Goal: Transaction & Acquisition: Purchase product/service

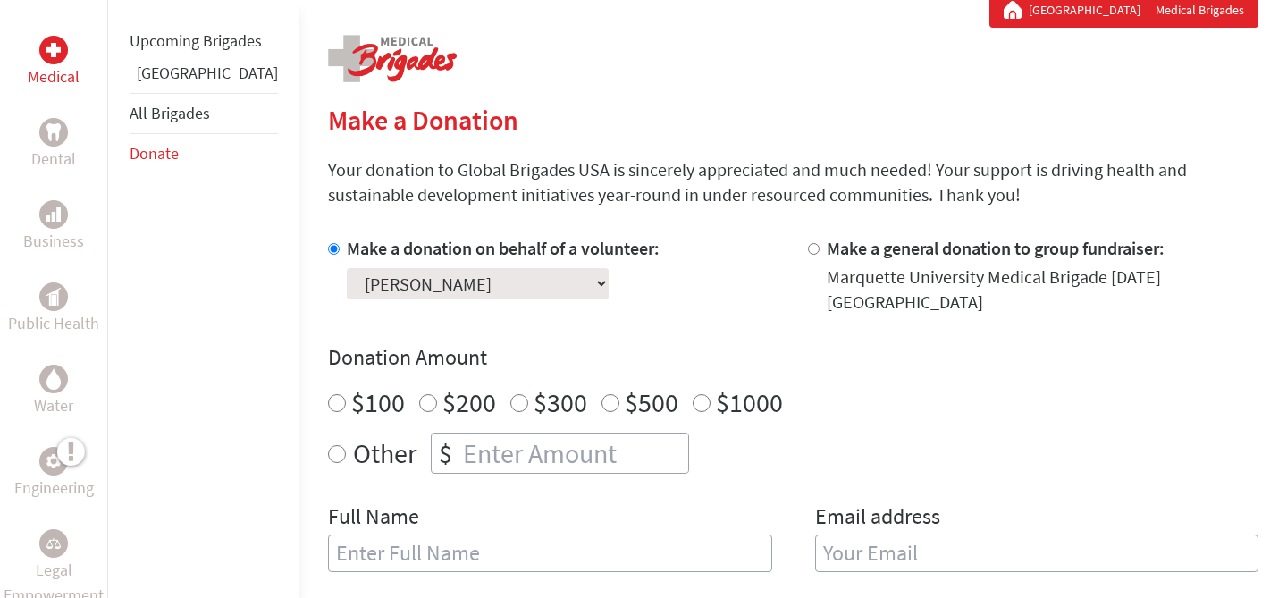
scroll to position [359, 0]
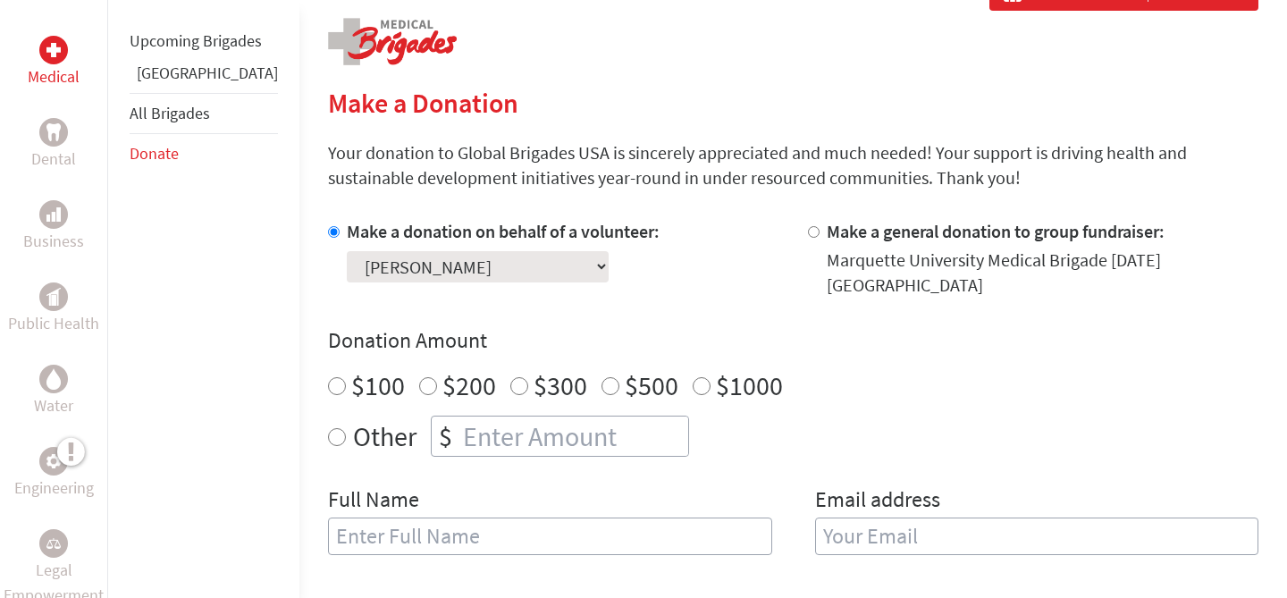
click at [328, 428] on input "Other" at bounding box center [337, 437] width 18 height 18
radio input "true"
click at [463, 417] on input "number" at bounding box center [574, 436] width 229 height 39
type input "700.00"
click at [693, 459] on div "Make a donation on behalf of a volunteer: Select a volunteer... [PERSON_NAME] […" at bounding box center [793, 398] width 931 height 358
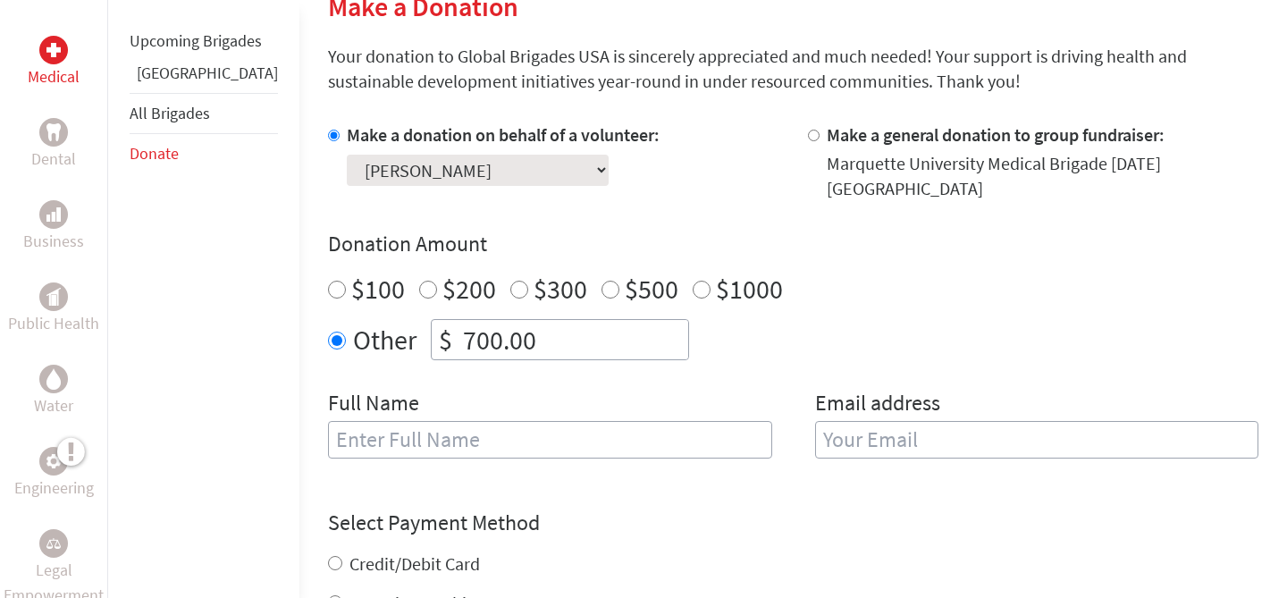
scroll to position [456, 0]
click at [551, 433] on input "text" at bounding box center [550, 439] width 444 height 38
type input "[PERSON_NAME]"
click at [942, 433] on input "email" at bounding box center [1037, 439] width 444 height 38
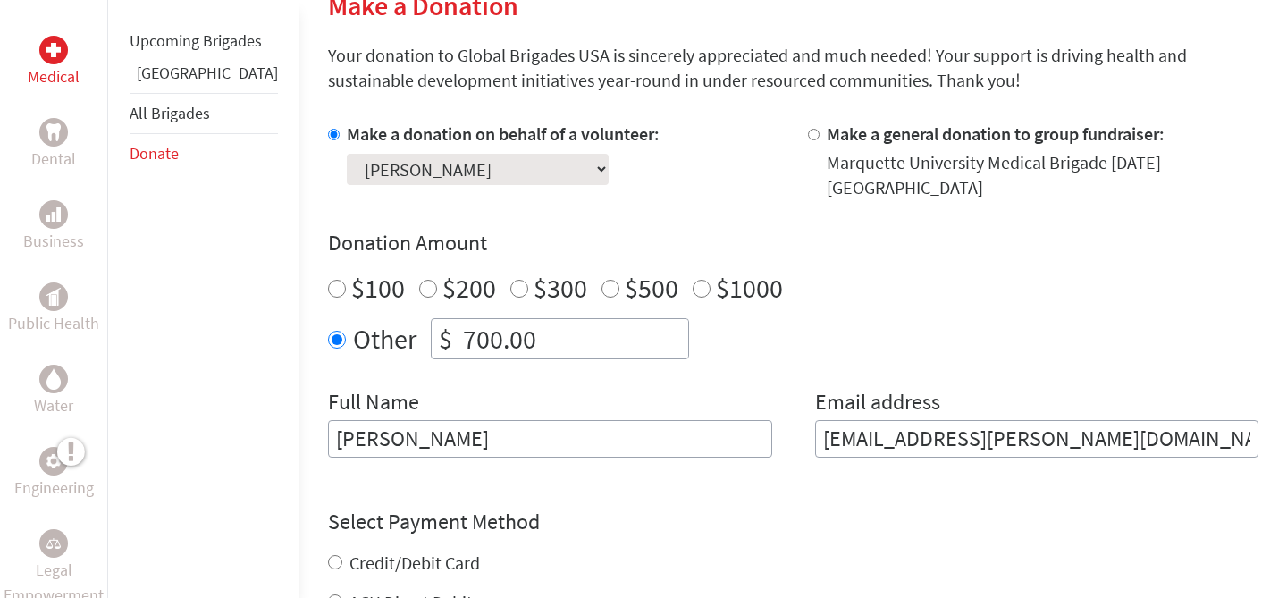
type input "[EMAIL_ADDRESS][PERSON_NAME][DOMAIN_NAME]"
click at [754, 468] on form "Make a donation on behalf of a volunteer: Select a volunteer... [PERSON_NAME] […" at bounding box center [793, 477] width 931 height 710
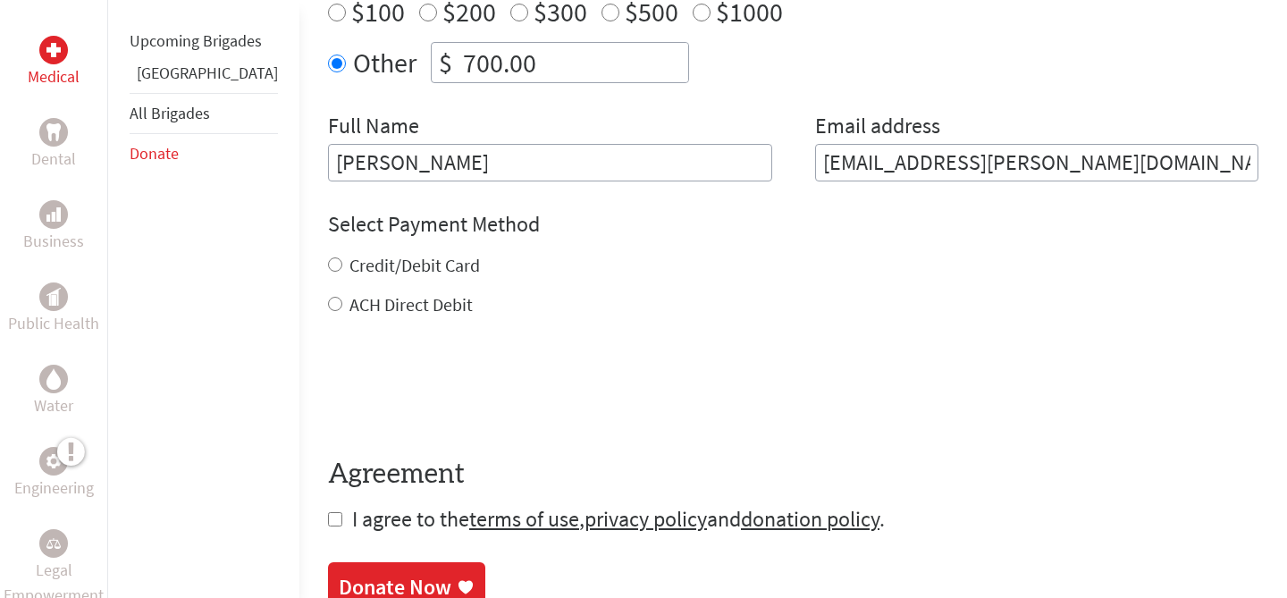
scroll to position [735, 0]
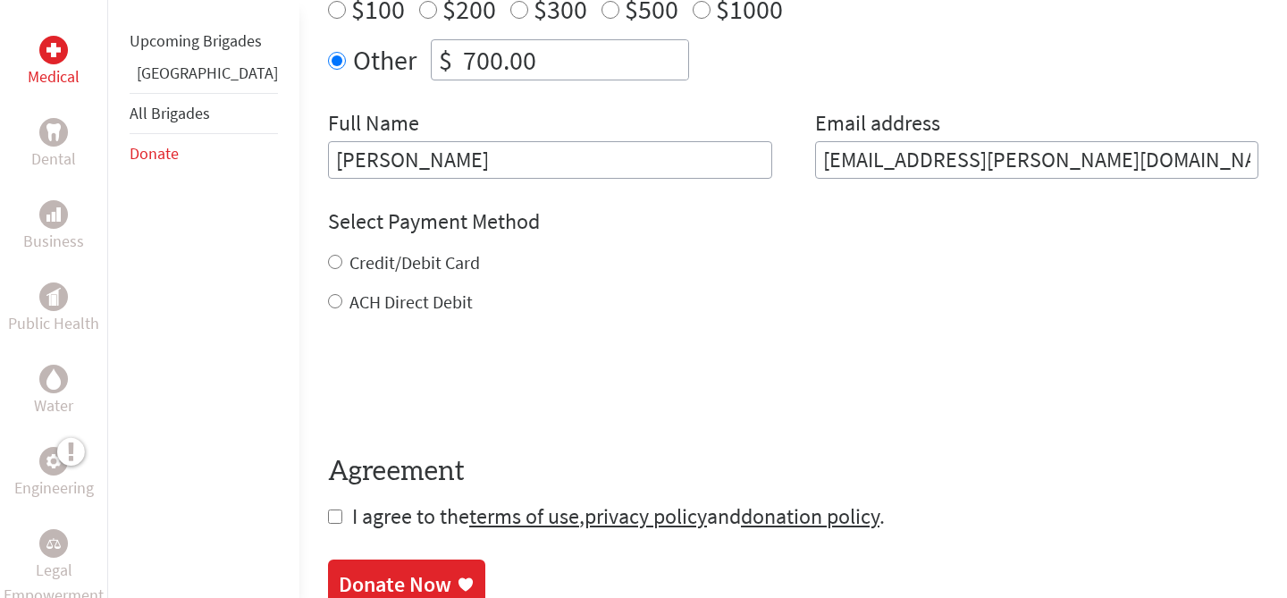
click at [328, 294] on input "ACH Direct Debit" at bounding box center [335, 301] width 14 height 14
radio input "true"
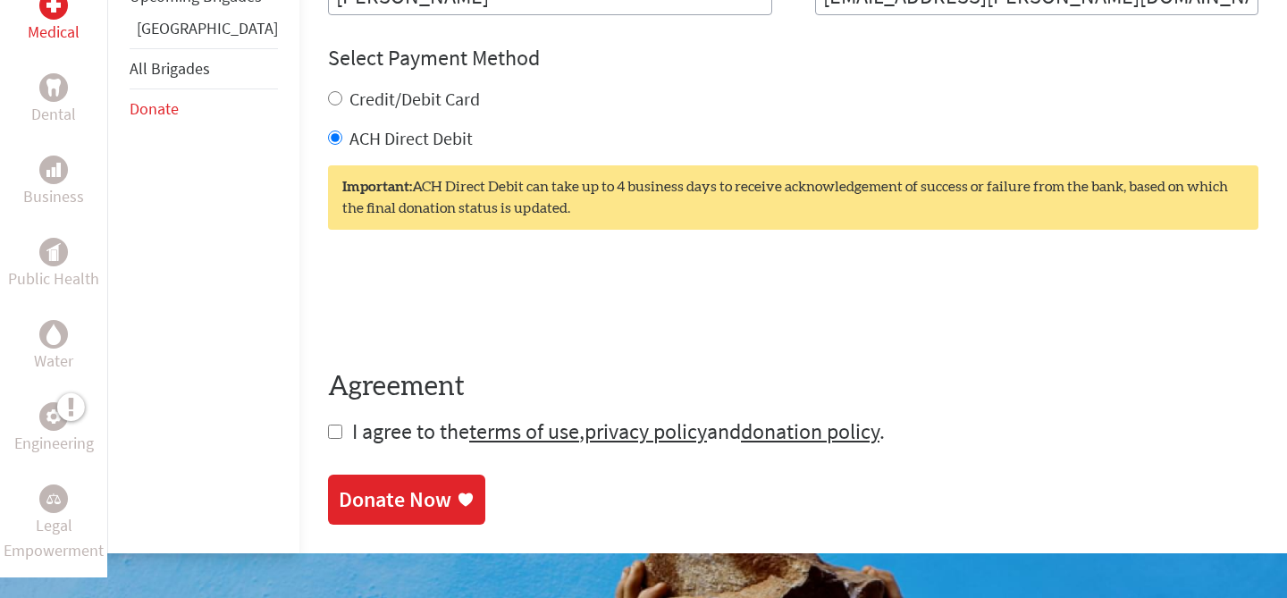
scroll to position [901, 0]
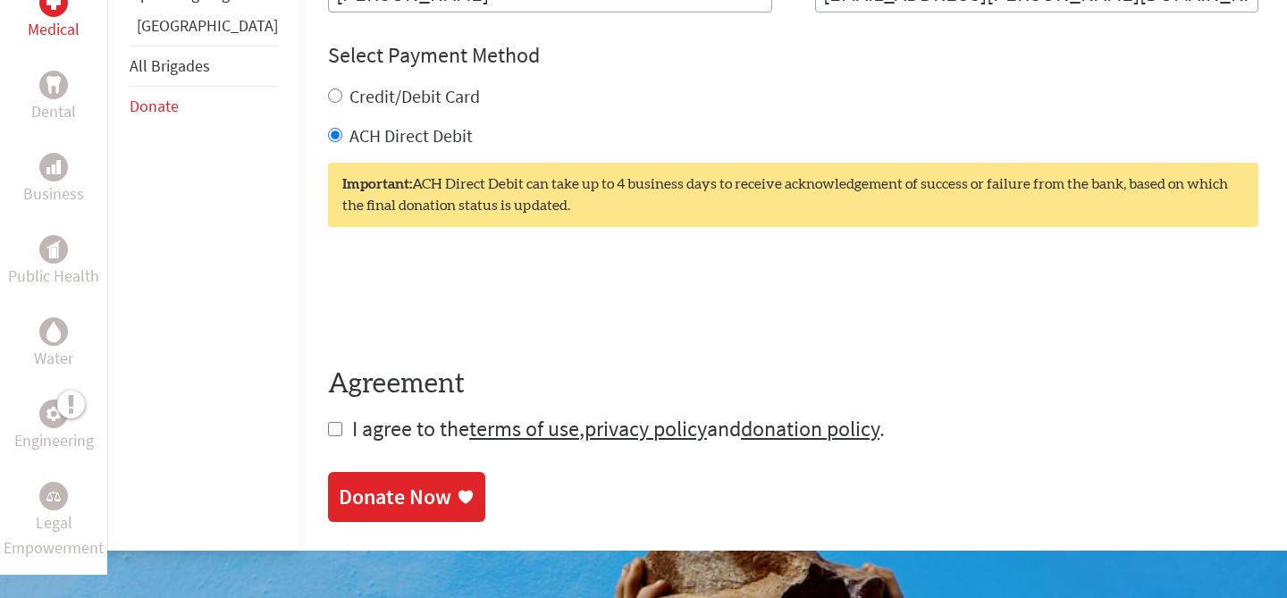
click at [328, 422] on input "checkbox" at bounding box center [335, 429] width 14 height 14
checkbox input "true"
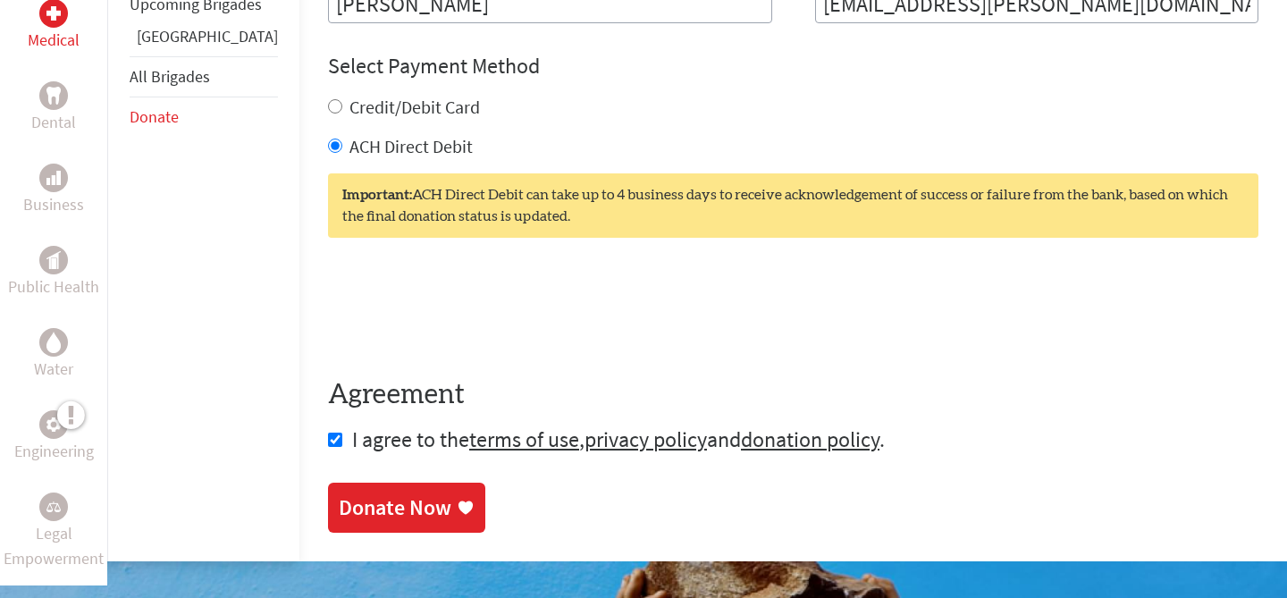
scroll to position [911, 0]
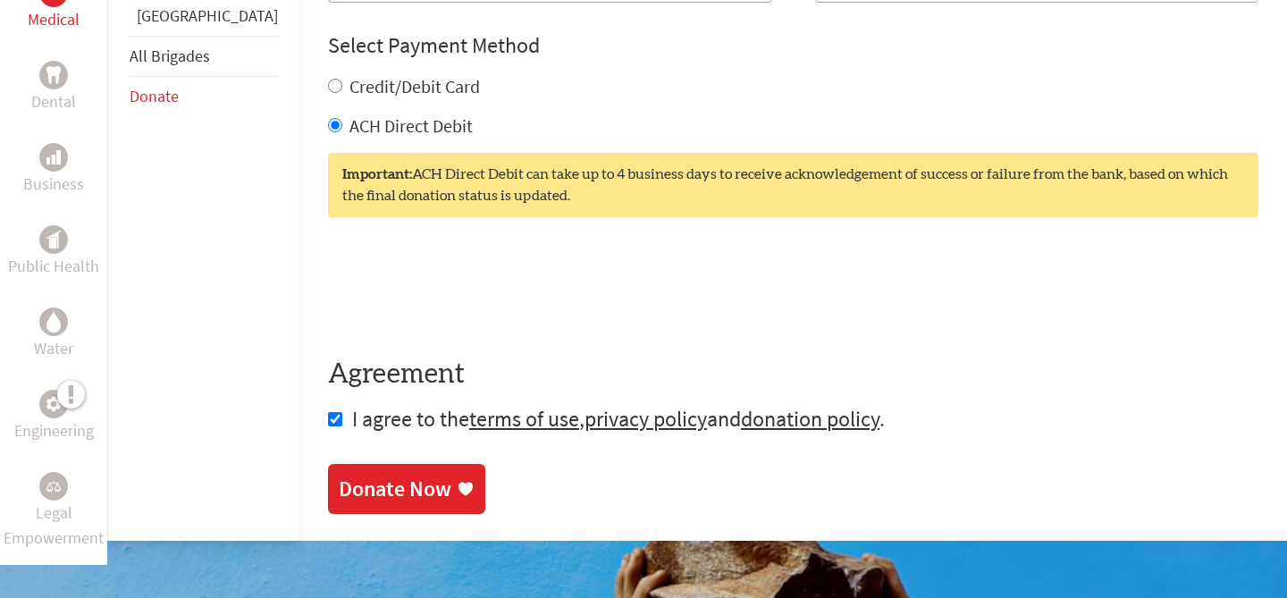
click at [378, 475] on div "Donate Now" at bounding box center [395, 489] width 113 height 29
